Goal: Task Accomplishment & Management: Complete application form

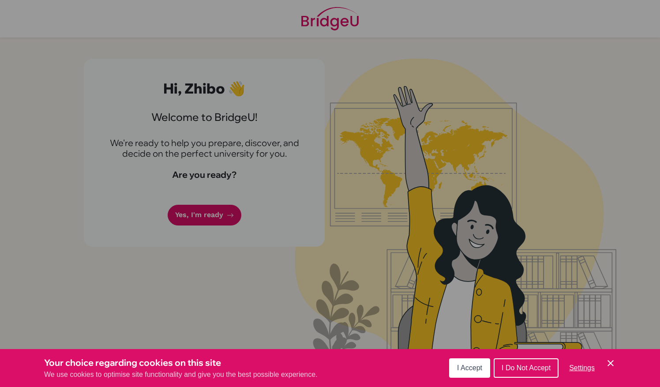
click at [473, 366] on span "I Accept" at bounding box center [469, 367] width 25 height 7
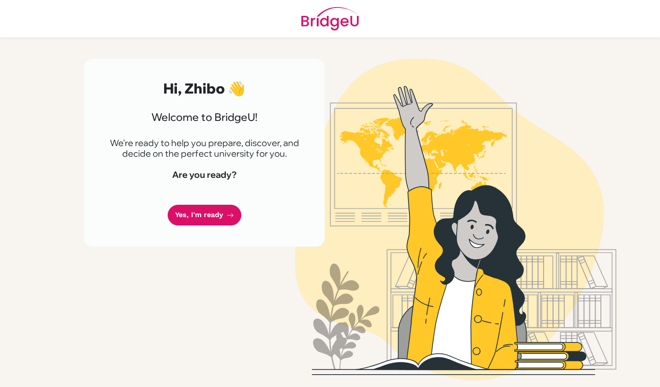
click at [208, 226] on div "Hi, Zhibo 👋 Welcome to [GEOGRAPHIC_DATA]! We're ready to help you prepare, disc…" at bounding box center [204, 153] width 241 height 188
click at [206, 213] on link "Yes, I'm ready" at bounding box center [205, 215] width 74 height 21
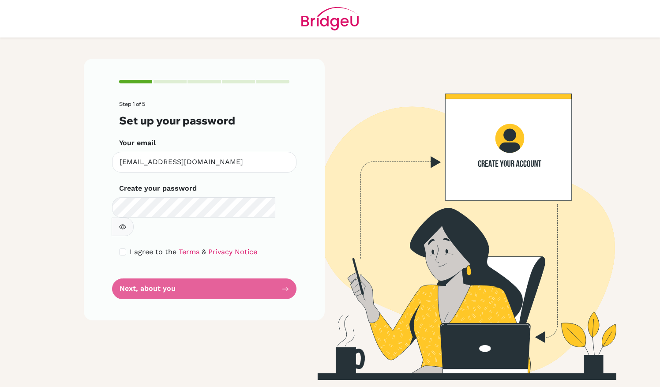
click at [238, 265] on form "Step 1 of 5 Set up your password Your email [EMAIL_ADDRESS][DOMAIN_NAME] Invali…" at bounding box center [204, 200] width 170 height 198
click at [181, 267] on form "Step 1 of 5 Set up your password Your email [EMAIL_ADDRESS][DOMAIN_NAME] Invali…" at bounding box center [204, 200] width 170 height 198
click at [134, 217] on button "button" at bounding box center [123, 226] width 22 height 19
click at [235, 270] on form "Step 1 of 5 Set up your password Your email [EMAIL_ADDRESS][DOMAIN_NAME] Invali…" at bounding box center [204, 200] width 170 height 198
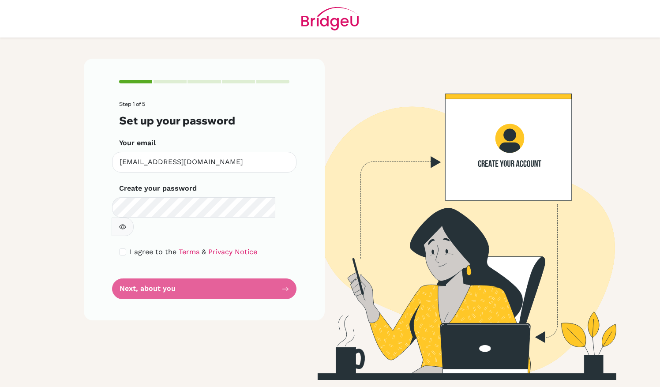
click at [194, 260] on form "Step 1 of 5 Set up your password Your email [EMAIL_ADDRESS][DOMAIN_NAME] Invali…" at bounding box center [204, 200] width 170 height 198
click at [546, 190] on img at bounding box center [455, 219] width 503 height 321
click at [172, 269] on form "Step 1 of 5 Set up your password Your email [EMAIL_ADDRESS][DOMAIN_NAME] Invali…" at bounding box center [204, 200] width 170 height 198
click at [401, 297] on img at bounding box center [455, 219] width 503 height 321
click at [120, 248] on input "checkbox" at bounding box center [122, 251] width 7 height 7
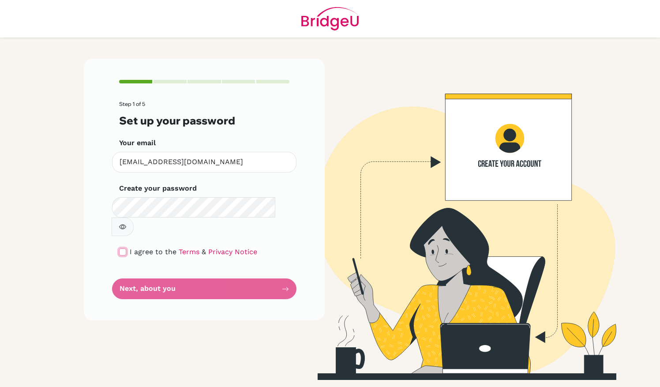
checkbox input "true"
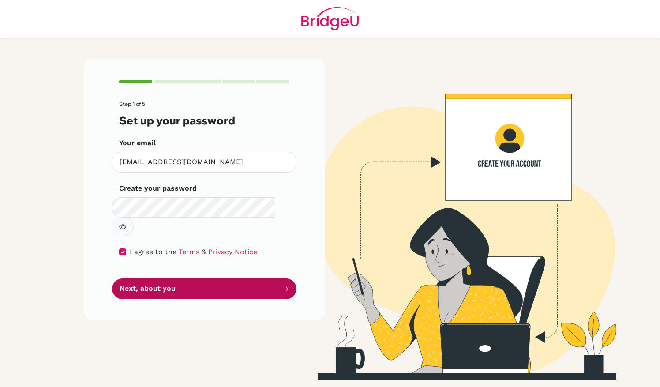
click at [170, 279] on button "Next, about you" at bounding box center [204, 288] width 184 height 21
